Goal: Information Seeking & Learning: Learn about a topic

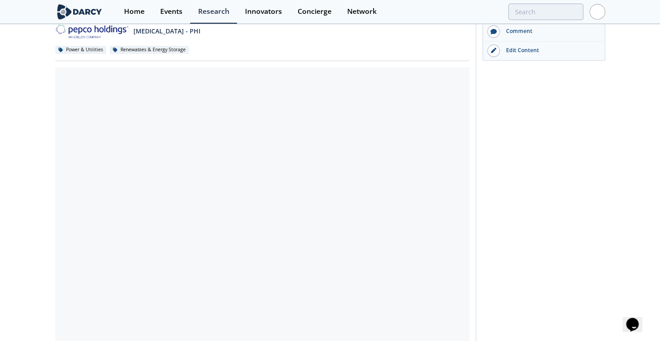
scroll to position [118, 0]
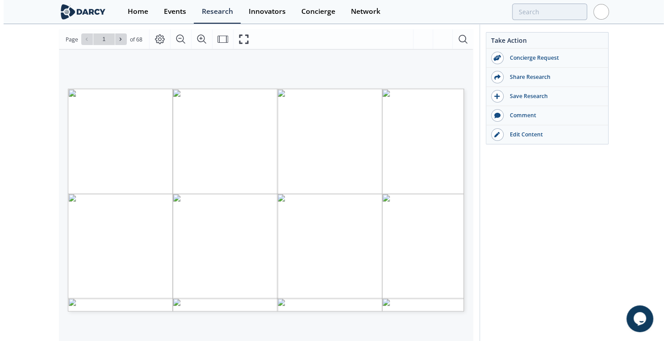
scroll to position [121, 0]
click at [120, 39] on icon at bounding box center [119, 40] width 5 height 5
type input "3"
click at [120, 39] on icon at bounding box center [119, 40] width 5 height 5
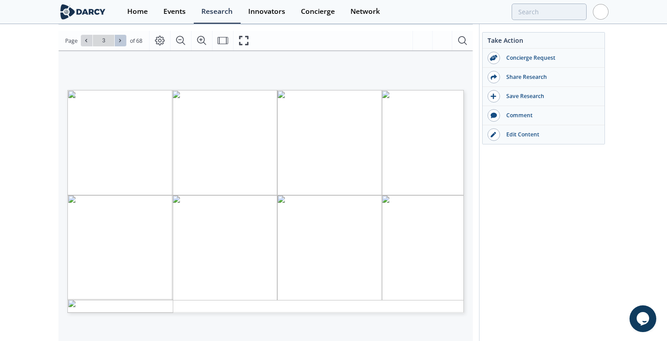
type input "4"
click at [120, 39] on icon at bounding box center [119, 40] width 5 height 5
type input "5"
click at [120, 39] on icon at bounding box center [119, 40] width 5 height 5
type input "6"
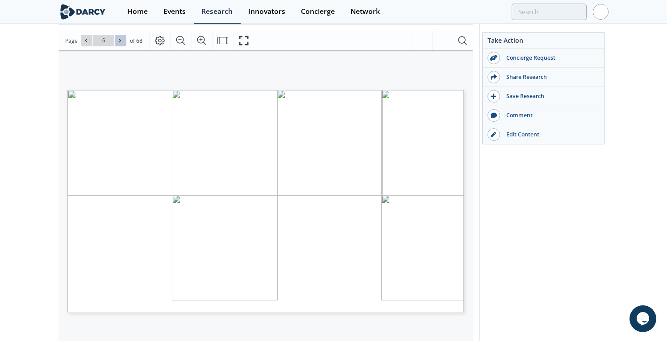
click at [120, 39] on icon at bounding box center [119, 40] width 5 height 5
type input "7"
click at [120, 39] on icon at bounding box center [119, 40] width 5 height 5
type input "8"
click at [120, 39] on icon at bounding box center [119, 40] width 5 height 5
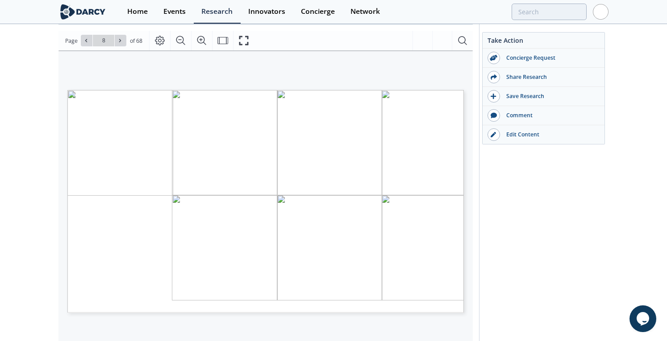
type input "9"
